Goal: Task Accomplishment & Management: Use online tool/utility

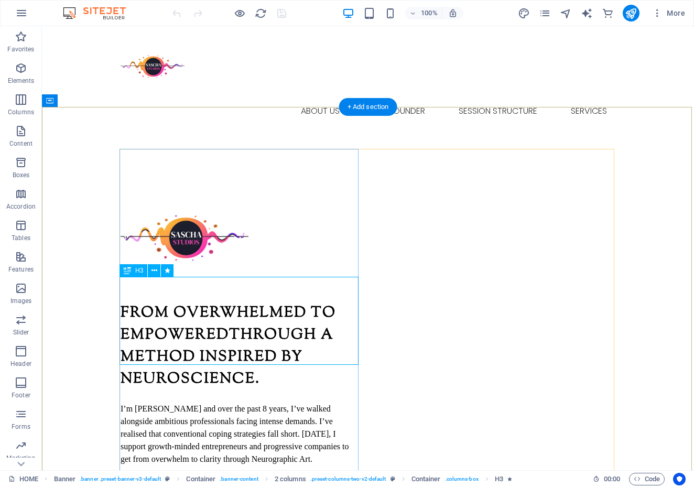
click at [231, 309] on div "From Overwhelmed to EmpoweredThrough a Method Inspired by Neuroscience." at bounding box center [240, 346] width 239 height 88
click at [233, 309] on div "From Overwhelmed to EmpoweredThrough a Method Inspired by Neuroscience." at bounding box center [240, 346] width 239 height 88
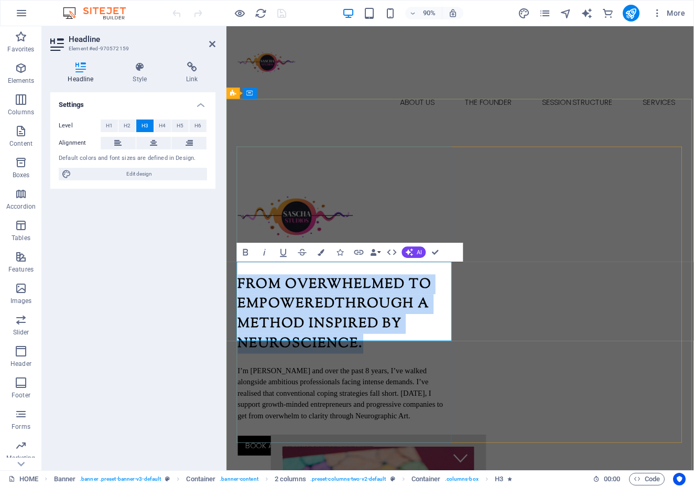
click at [352, 319] on h3 "From Overwhelmed to EmpoweredThrough a Method Inspired by Neuroscience." at bounding box center [358, 346] width 239 height 88
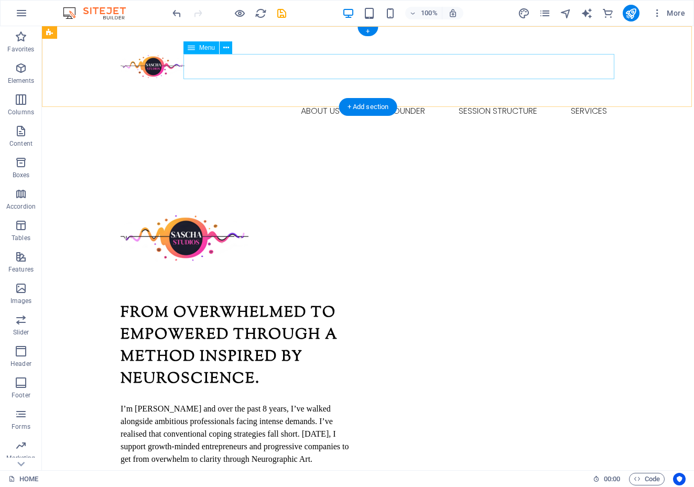
click at [394, 99] on nav "HOME ABOUT US THE FOUNDER SESSION STRUCTURE SERVICES" at bounding box center [368, 111] width 495 height 25
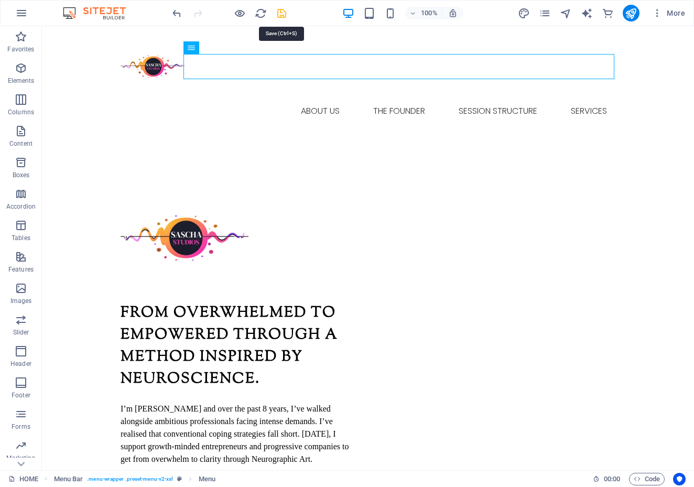
click at [282, 16] on icon "save" at bounding box center [282, 13] width 12 height 12
checkbox input "false"
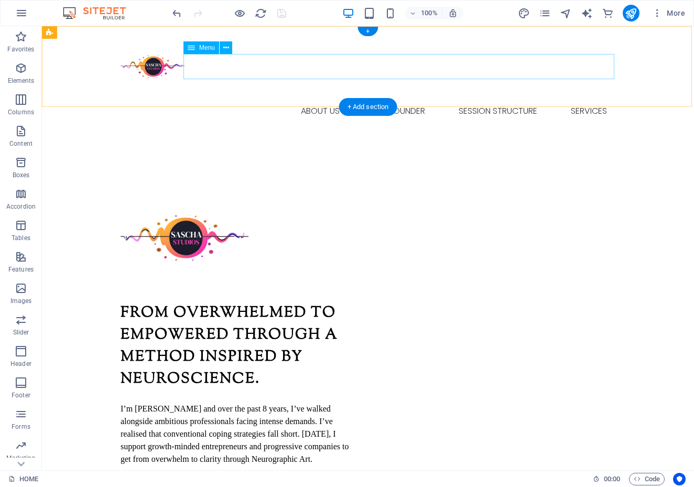
click at [322, 99] on nav "HOME ABOUT US THE FOUNDER SESSION STRUCTURE SERVICES" at bounding box center [368, 111] width 495 height 25
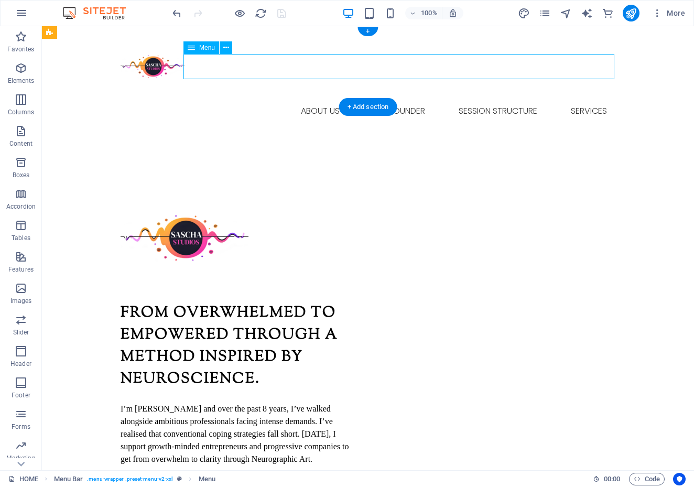
click at [321, 99] on nav "HOME ABOUT US THE FOUNDER SESSION STRUCTURE SERVICES" at bounding box center [368, 111] width 495 height 25
click at [315, 99] on nav "HOME ABOUT US THE FOUNDER SESSION STRUCTURE SERVICES" at bounding box center [368, 111] width 495 height 25
click at [194, 51] on icon at bounding box center [191, 47] width 7 height 13
click at [192, 48] on icon at bounding box center [191, 47] width 7 height 13
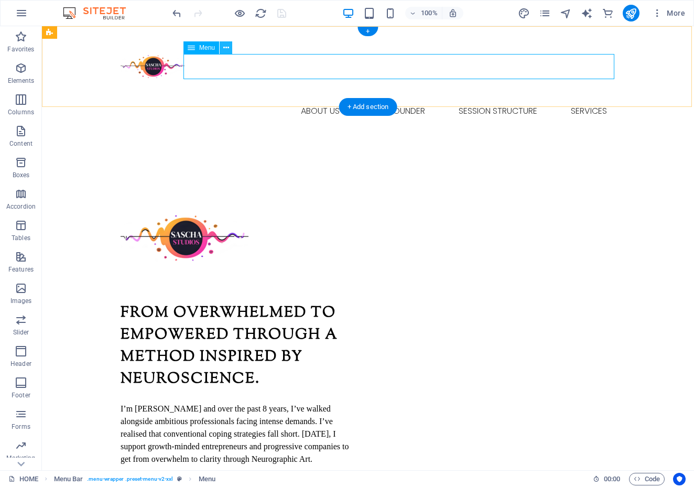
click at [227, 48] on icon at bounding box center [226, 47] width 6 height 11
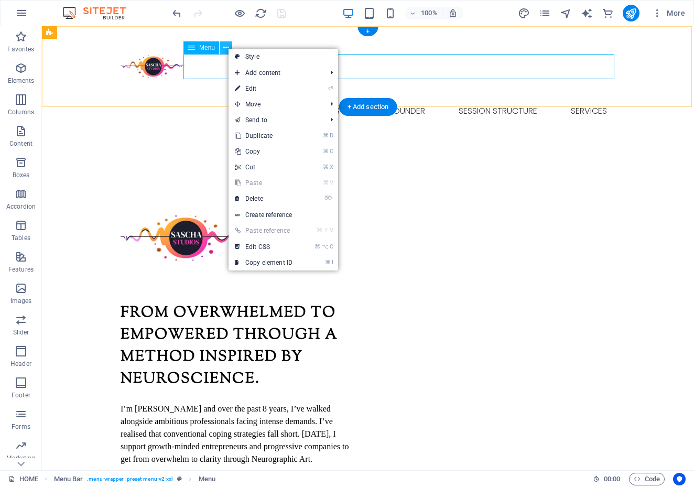
click at [227, 48] on icon at bounding box center [226, 47] width 6 height 11
click at [225, 46] on icon at bounding box center [226, 47] width 6 height 11
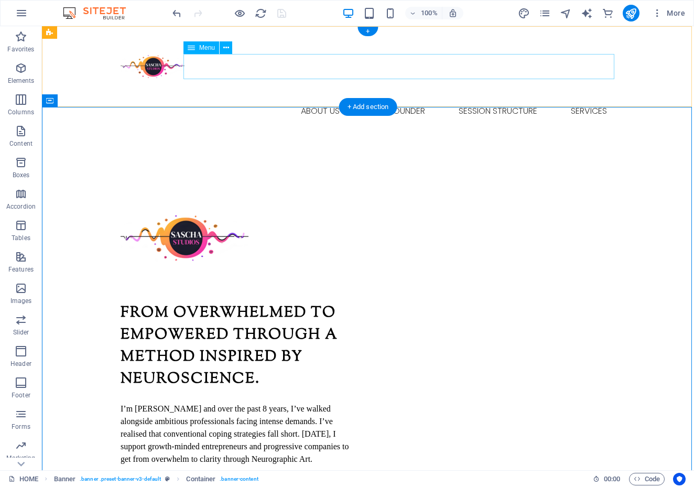
click at [192, 49] on icon at bounding box center [191, 47] width 7 height 13
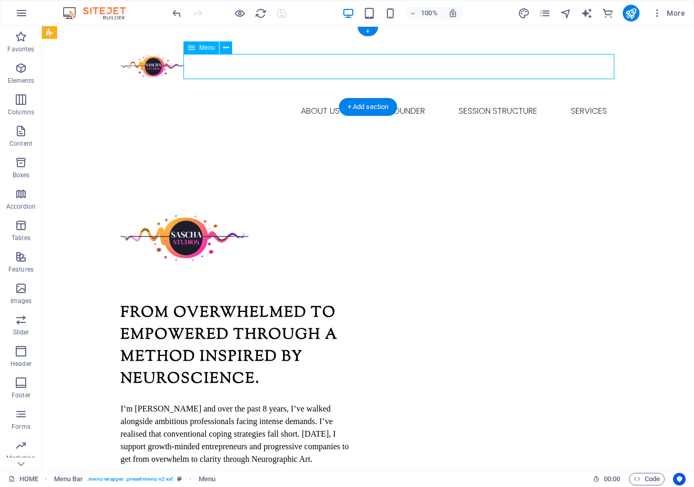
click at [191, 48] on icon at bounding box center [191, 47] width 7 height 13
click at [212, 50] on span "Menu" at bounding box center [207, 48] width 16 height 6
click at [396, 99] on nav "HOME ABOUT US THE FOUNDER SESSION STRUCTURE SERVICES" at bounding box center [368, 111] width 495 height 25
click at [320, 99] on nav "HOME ABOUT US THE FOUNDER SESSION STRUCTURE SERVICES" at bounding box center [368, 111] width 495 height 25
click at [390, 99] on nav "HOME ABOUT US THE FOUNDER SESSION STRUCTURE SERVICES" at bounding box center [368, 111] width 495 height 25
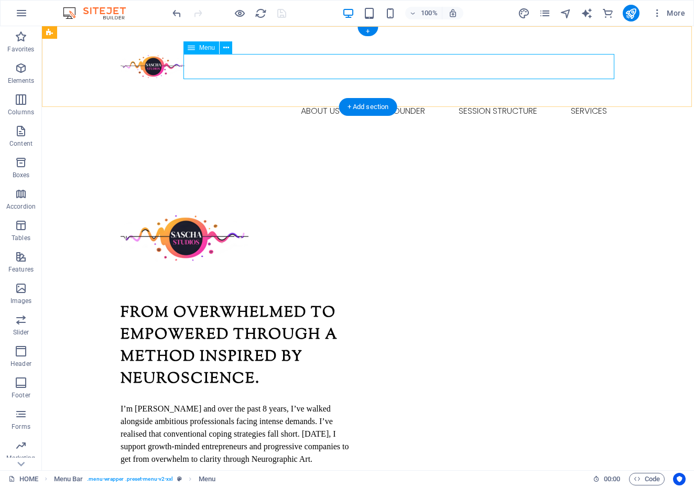
click at [493, 99] on nav "HOME ABOUT US THE FOUNDER SESSION STRUCTURE SERVICES" at bounding box center [368, 111] width 495 height 25
